Goal: Information Seeking & Learning: Check status

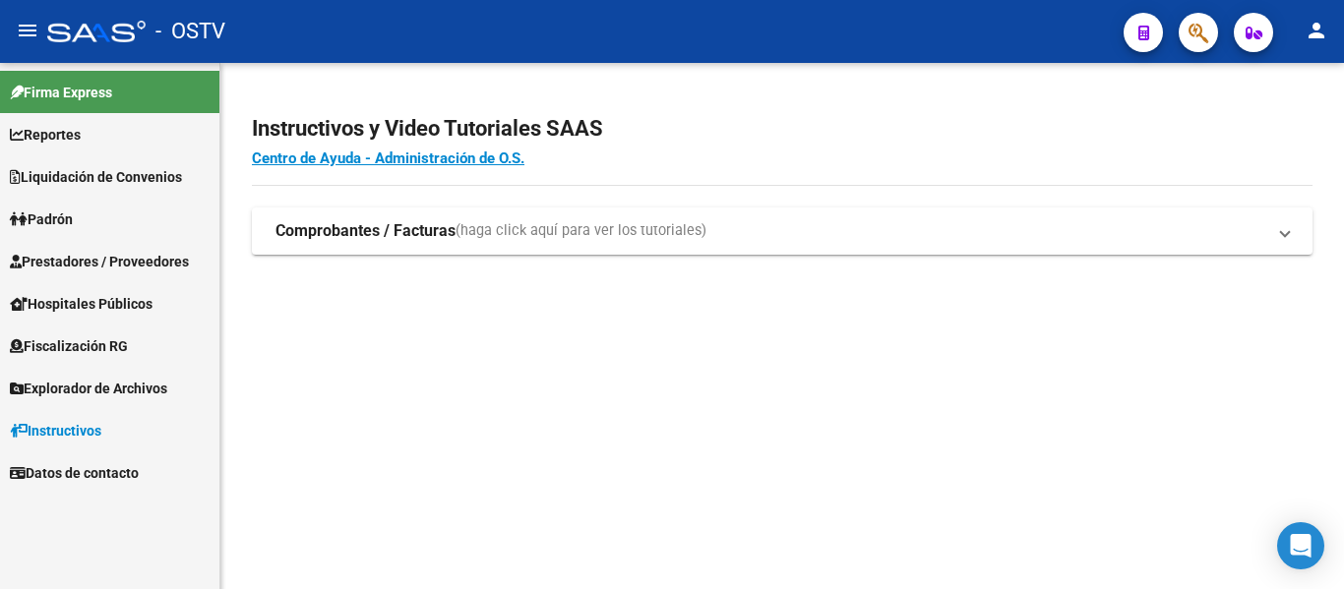
click at [91, 224] on link "Padrón" at bounding box center [109, 219] width 219 height 42
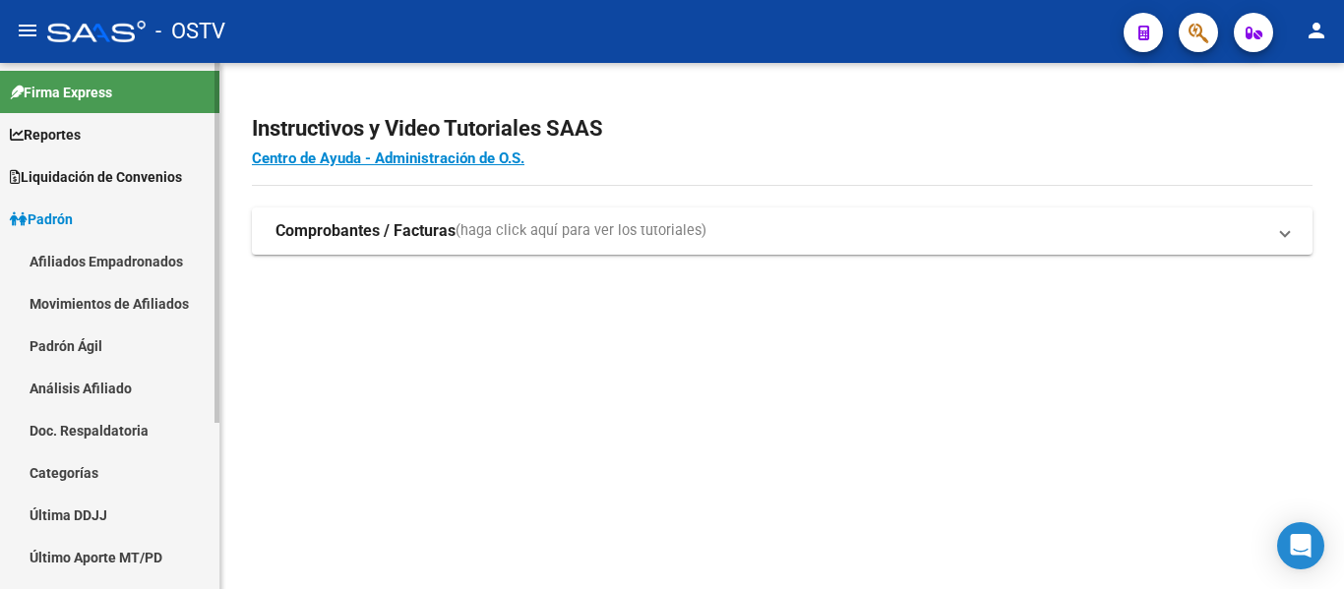
click at [80, 348] on link "Padrón Ágil" at bounding box center [109, 346] width 219 height 42
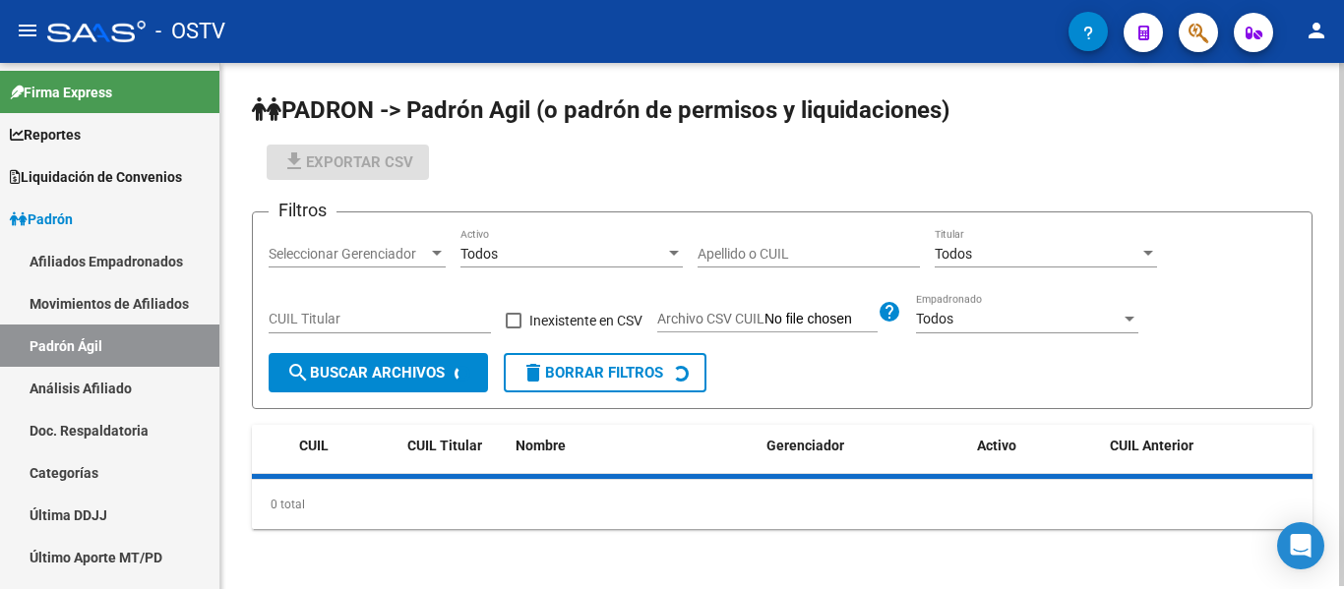
click at [717, 248] on input "Apellido o CUIL" at bounding box center [809, 254] width 222 height 17
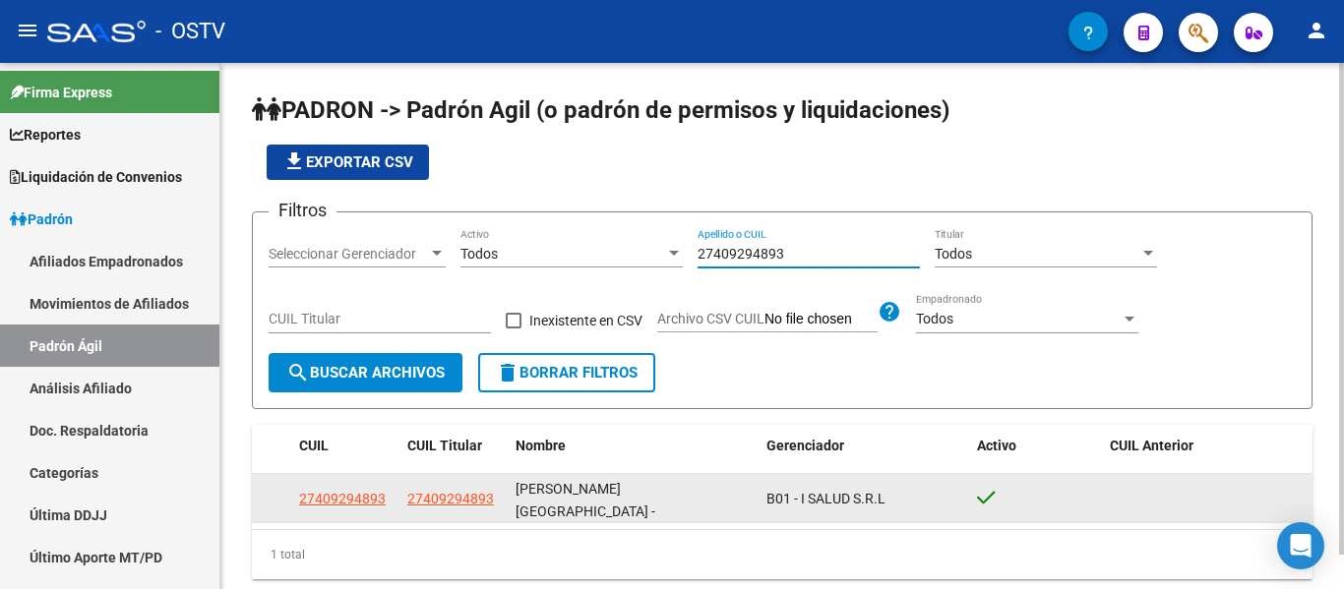
type input "27409294893"
click at [399, 479] on datatable-body-cell "27409294893" at bounding box center [453, 498] width 108 height 48
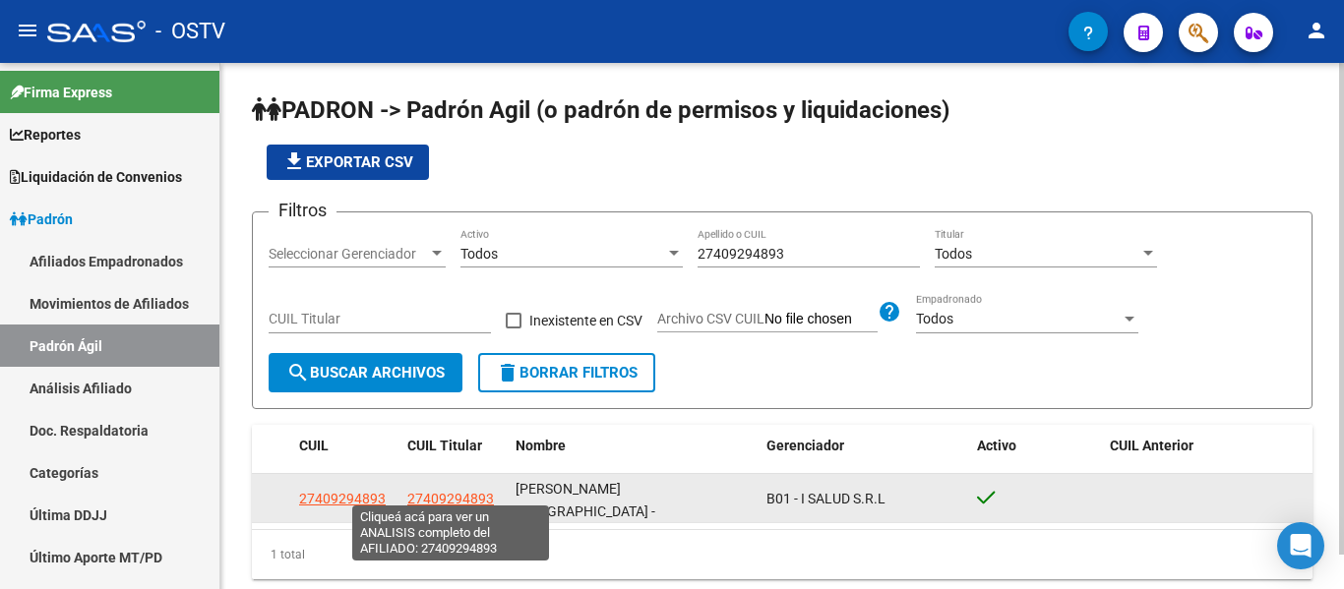
click at [413, 491] on span "27409294893" at bounding box center [450, 499] width 87 height 16
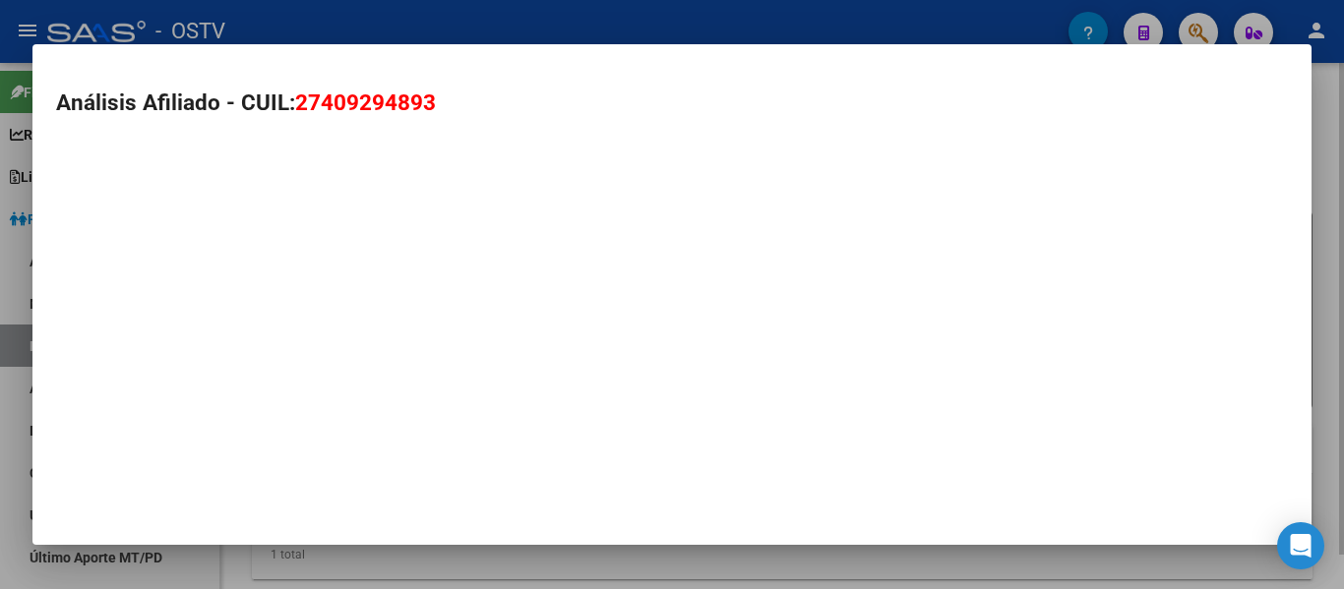
click at [413, 490] on div "Análisis Afiliado - CUIL: 27409294893" at bounding box center [671, 294] width 1279 height 501
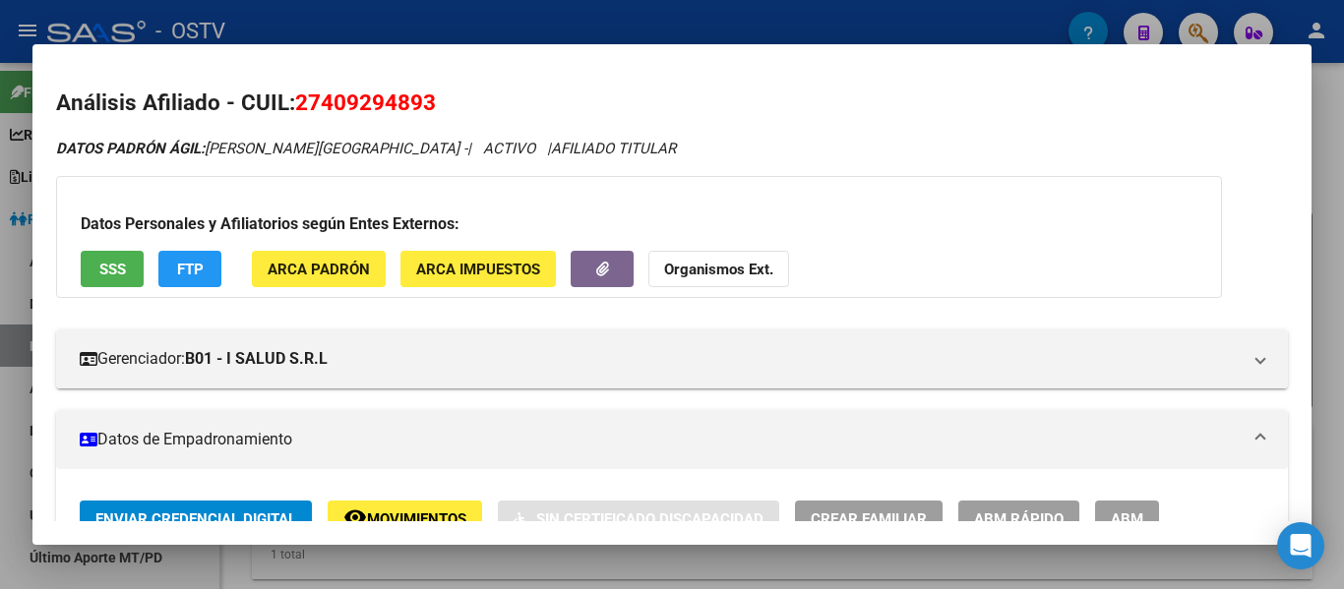
drag, startPoint x: 327, startPoint y: 99, endPoint x: 427, endPoint y: 103, distance: 100.4
click at [427, 103] on span "27409294893" at bounding box center [365, 103] width 141 height 26
copy span "40929489"
click at [568, 103] on h2 "Análisis Afiliado - CUIL: 27409294893" at bounding box center [672, 103] width 1232 height 33
drag, startPoint x: 304, startPoint y: 101, endPoint x: 474, endPoint y: 92, distance: 170.4
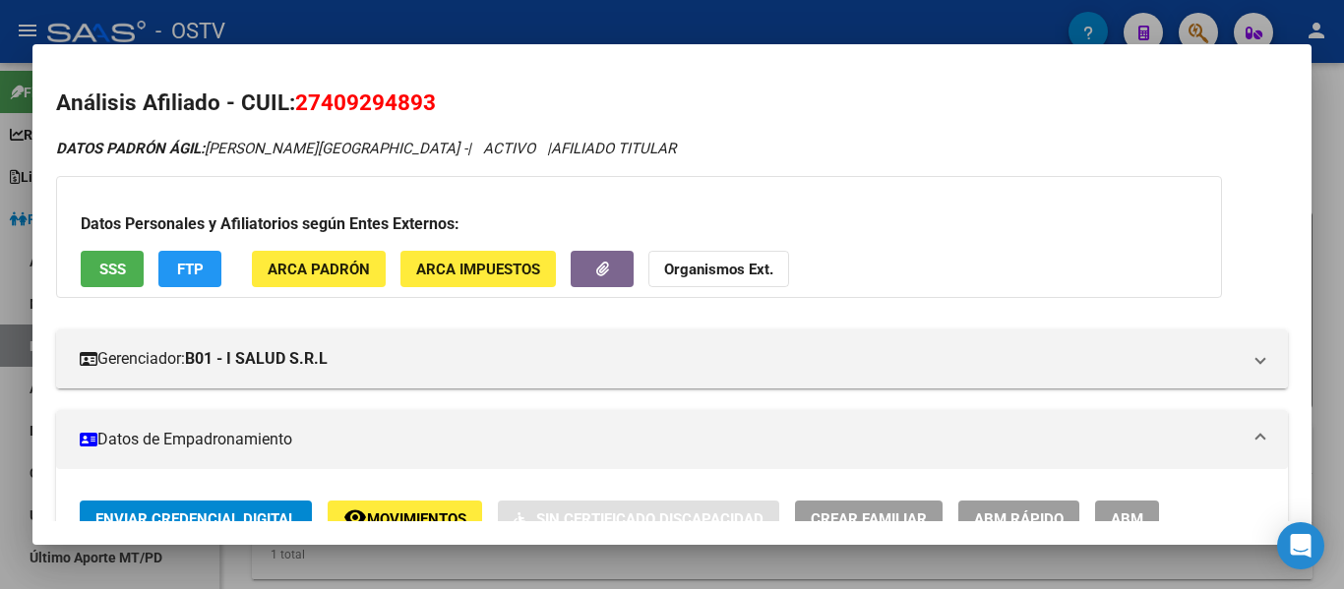
click at [474, 92] on h2 "Análisis Afiliado - CUIL: 27409294893" at bounding box center [672, 103] width 1232 height 33
copy span "27409294893"
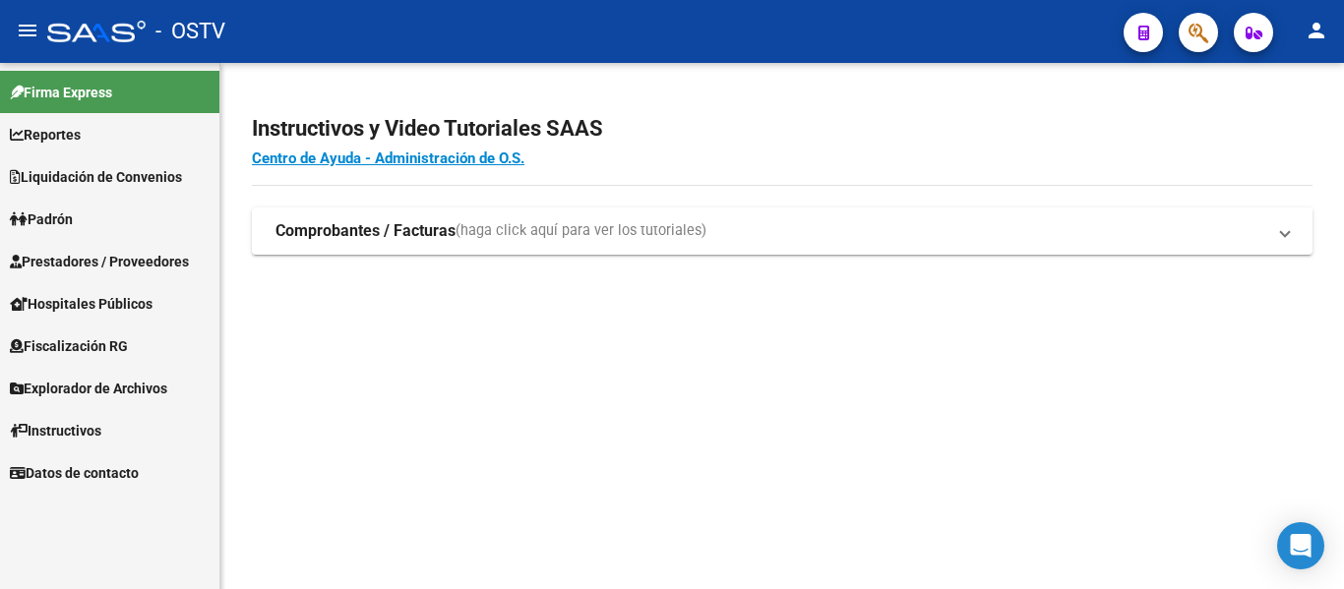
click at [41, 225] on span "Padrón" at bounding box center [41, 220] width 63 height 22
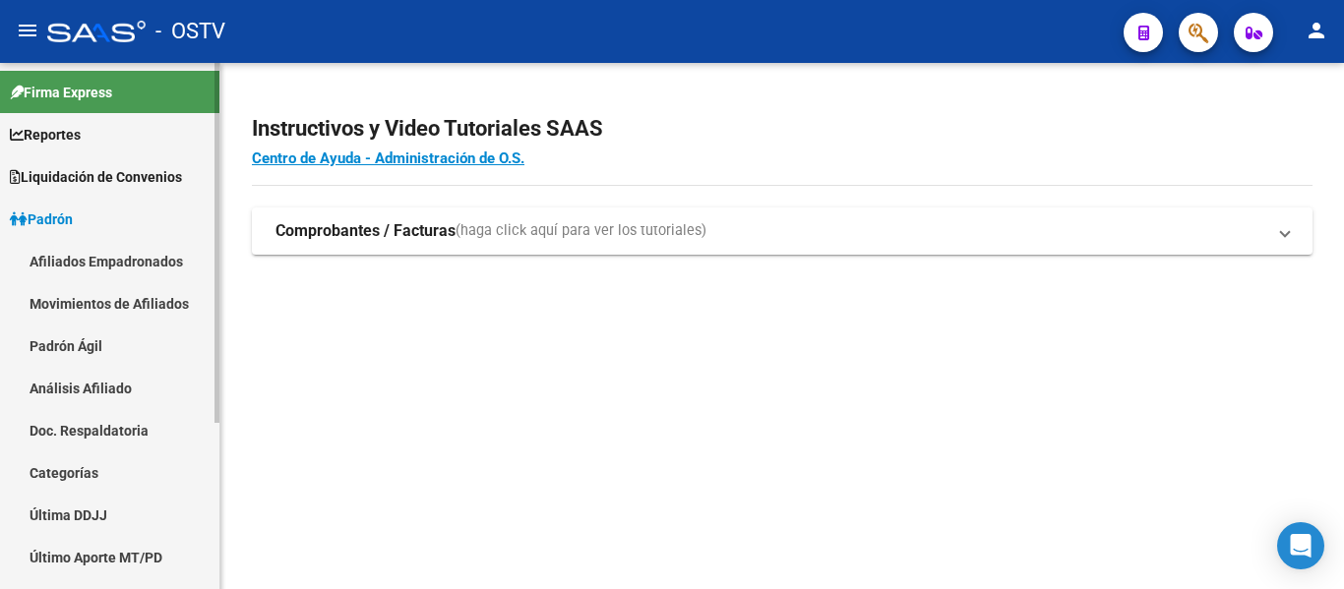
click at [39, 339] on link "Padrón Ágil" at bounding box center [109, 346] width 219 height 42
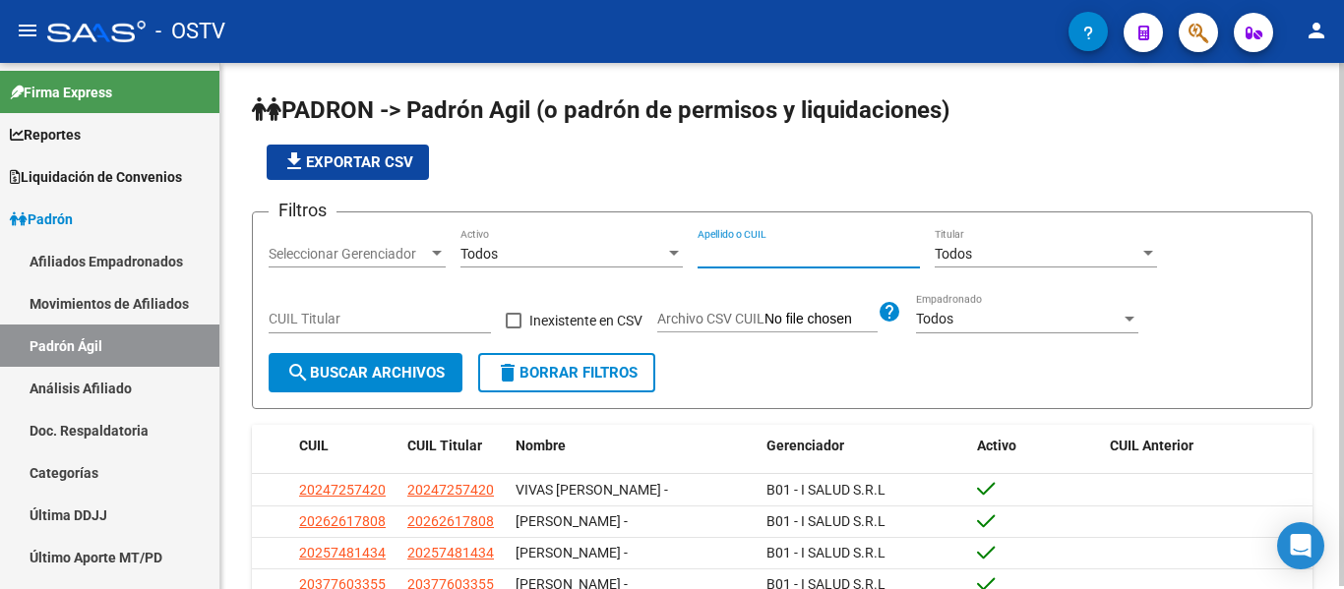
click at [722, 253] on input "Apellido o CUIL" at bounding box center [809, 254] width 222 height 17
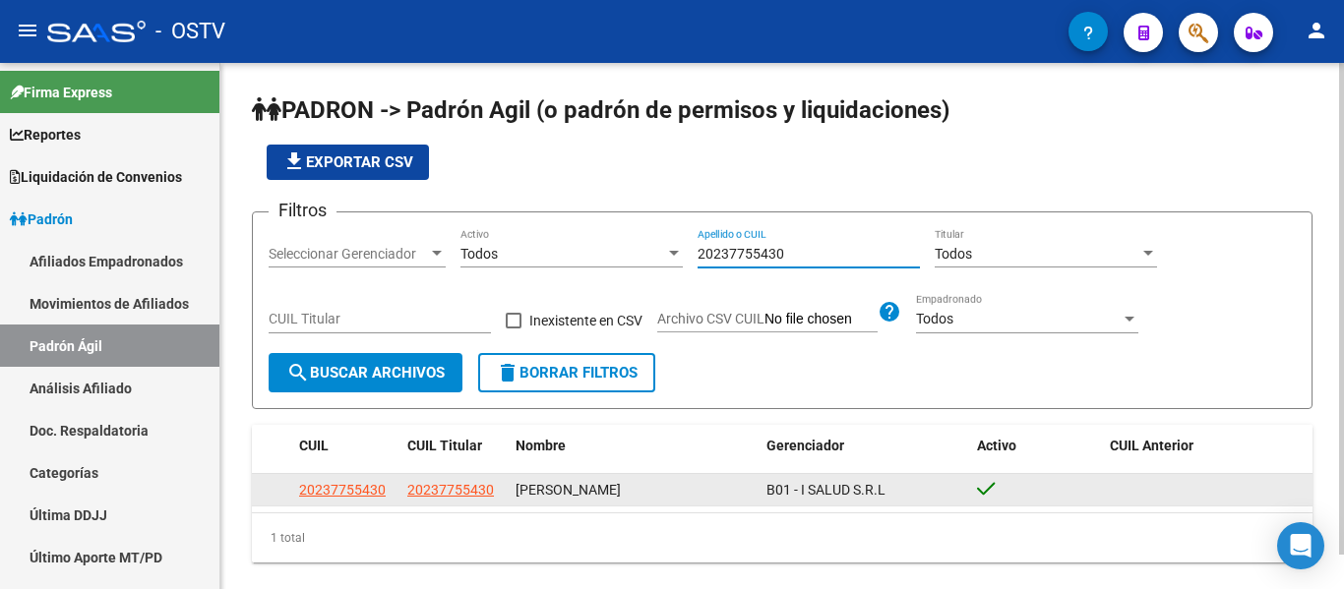
click at [454, 480] on app-link-go-to "20237755430" at bounding box center [450, 490] width 87 height 23
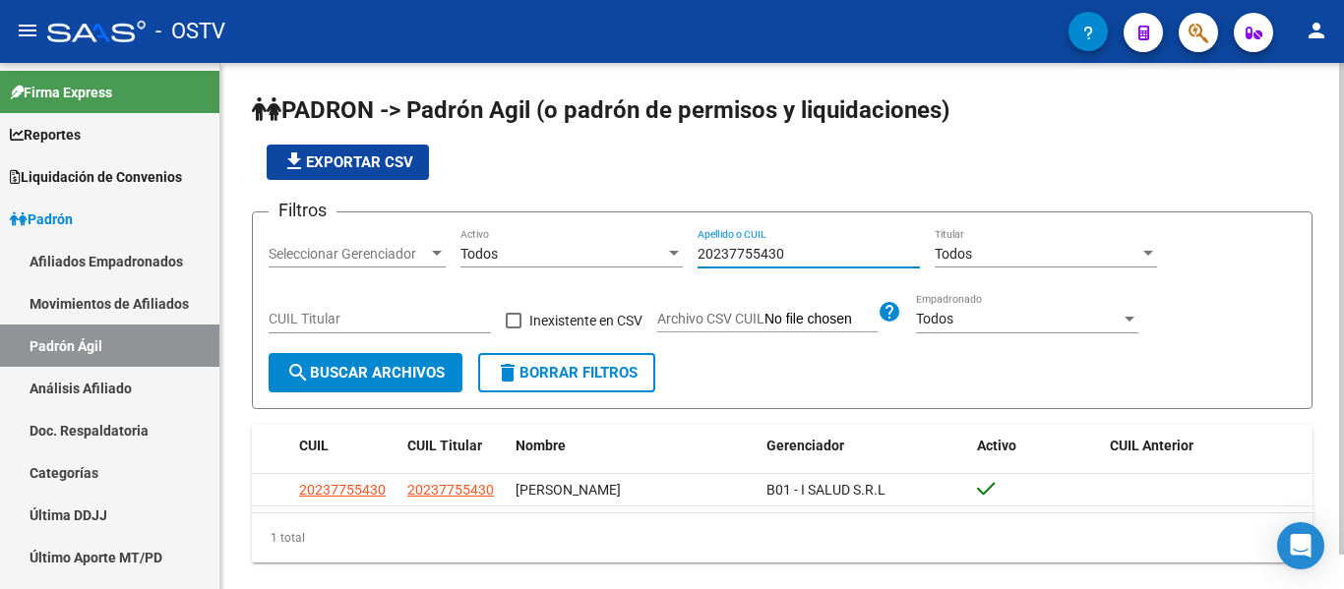
click at [808, 248] on input "20237755430" at bounding box center [809, 254] width 222 height 17
type input "2"
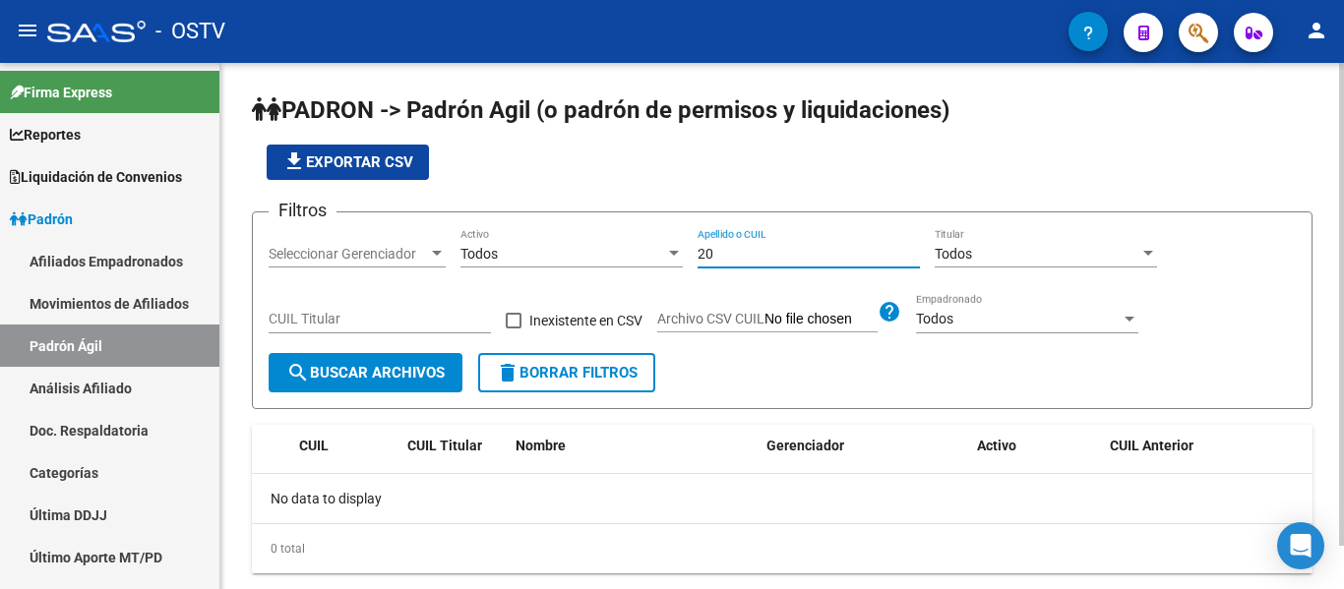
type input "2"
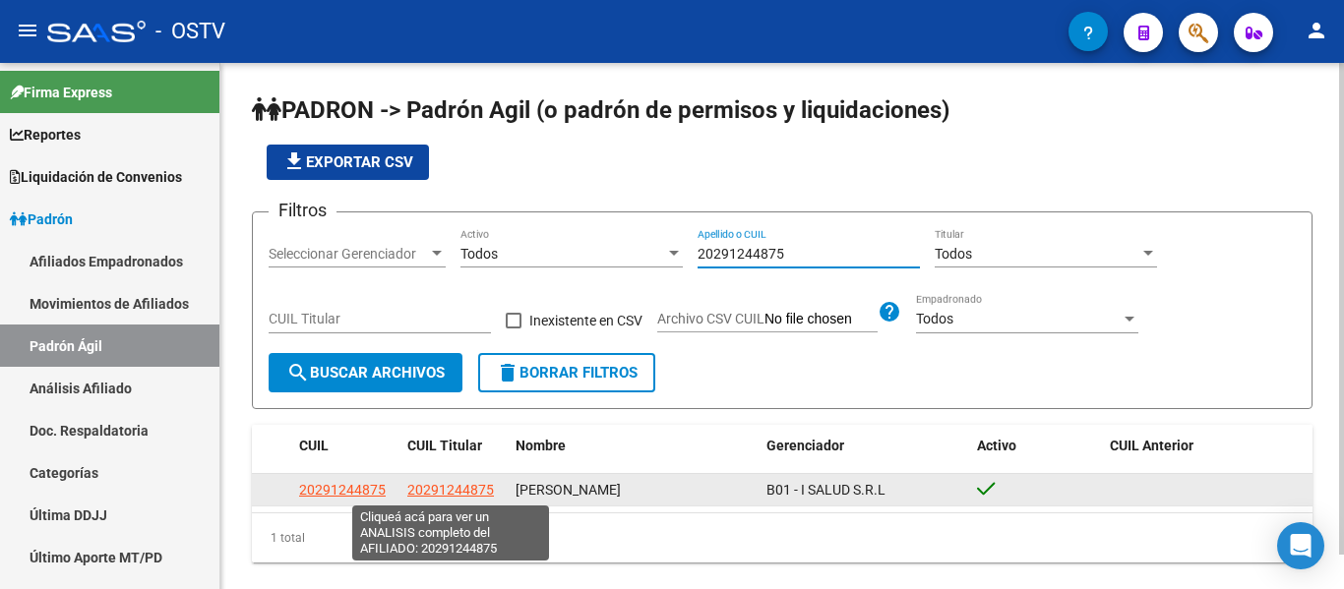
type input "20291244875"
click at [430, 491] on span "20291244875" at bounding box center [450, 490] width 87 height 16
type textarea "20291244875"
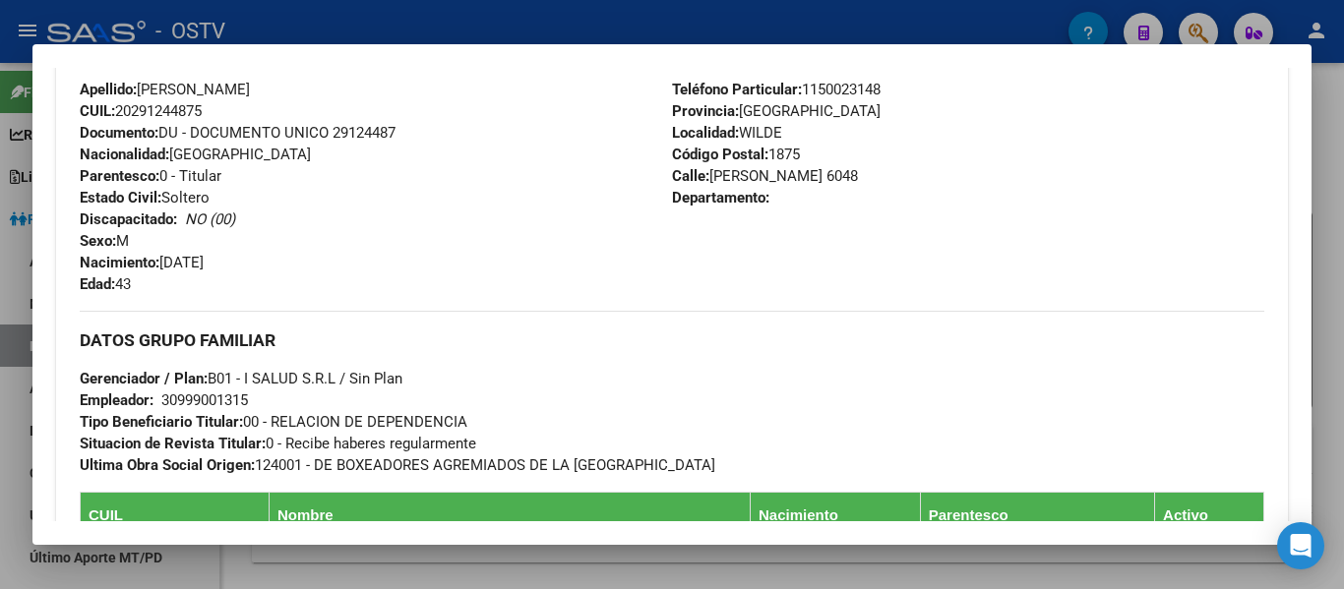
scroll to position [994, 0]
